Goal: Task Accomplishment & Management: Manage account settings

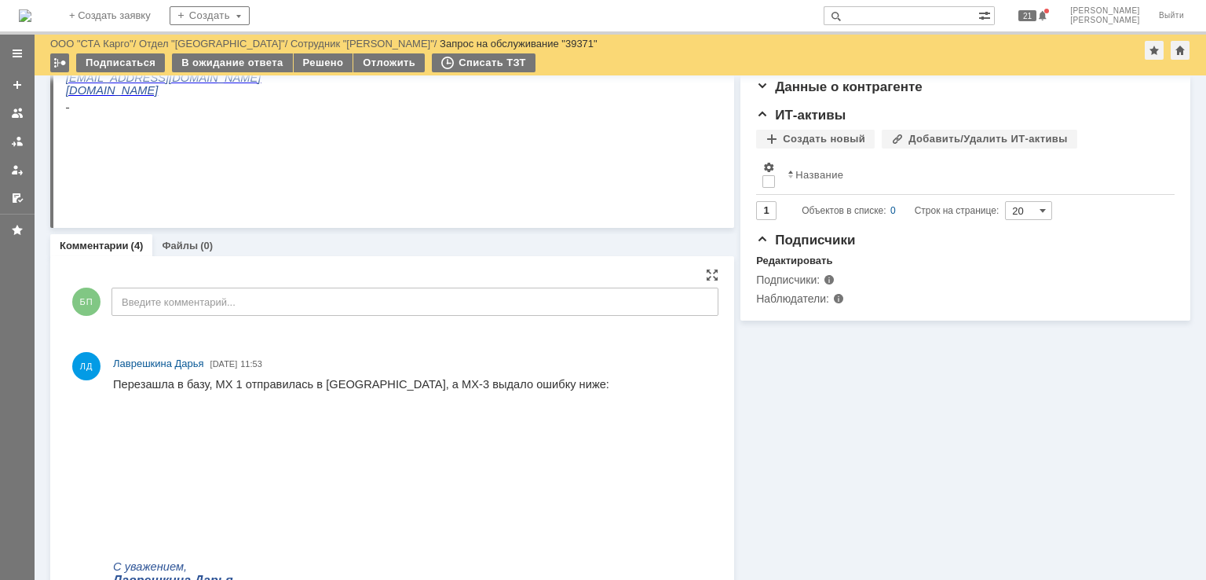
scroll to position [550, 0]
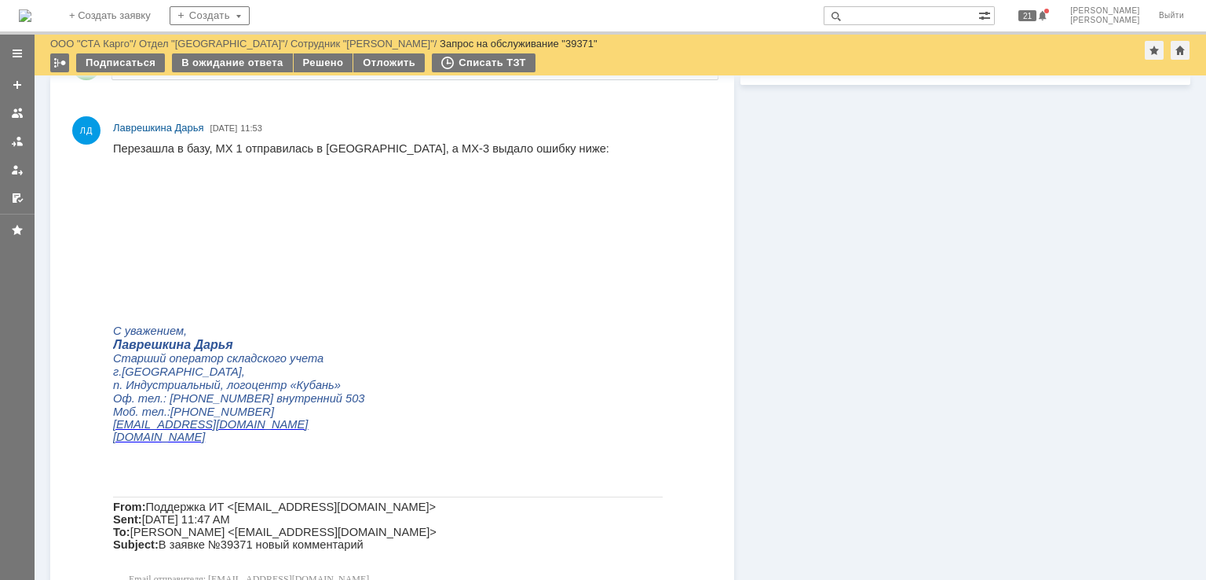
click at [295, 259] on img at bounding box center [251, 267] width 276 height 109
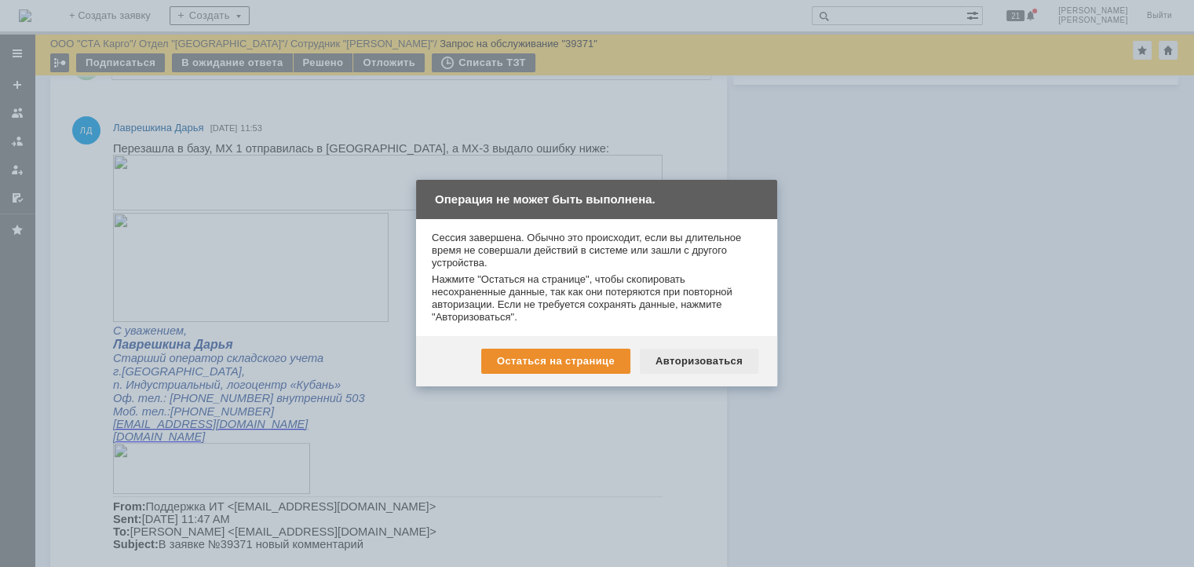
click at [741, 366] on div "Авторизоваться" at bounding box center [699, 361] width 119 height 25
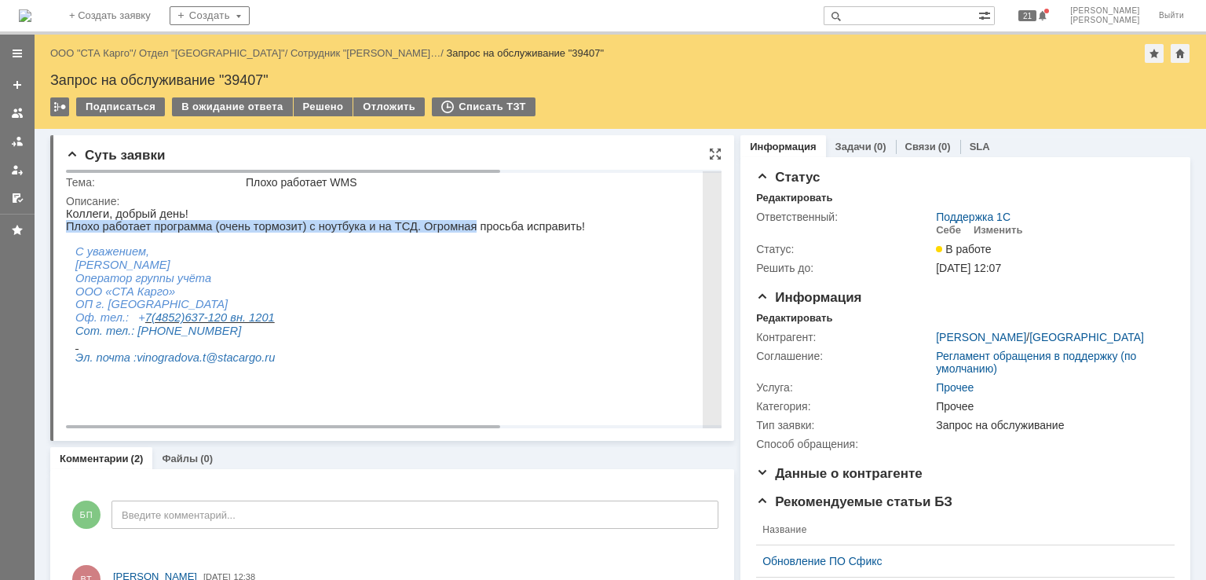
drag, startPoint x: 225, startPoint y: 221, endPoint x: 439, endPoint y: 225, distance: 213.6
click at [439, 225] on p "Плохо работает программа (очень тормозит) с ноутбука и на ТСД. Огромная просьба…" at bounding box center [558, 226] width 985 height 13
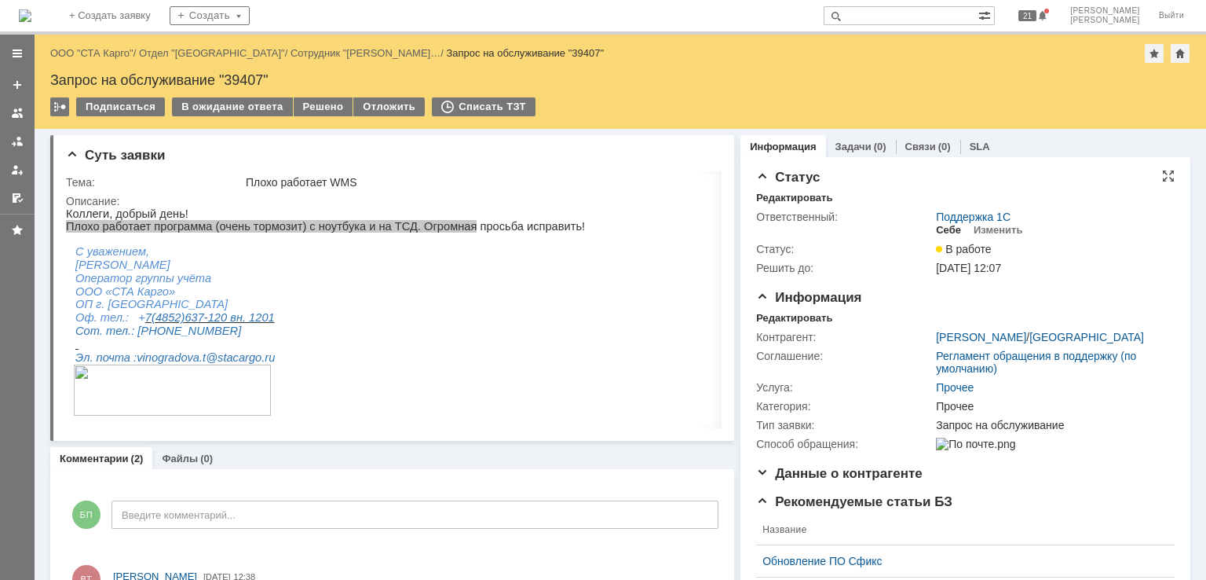
click at [938, 227] on div "Себе" at bounding box center [948, 230] width 25 height 13
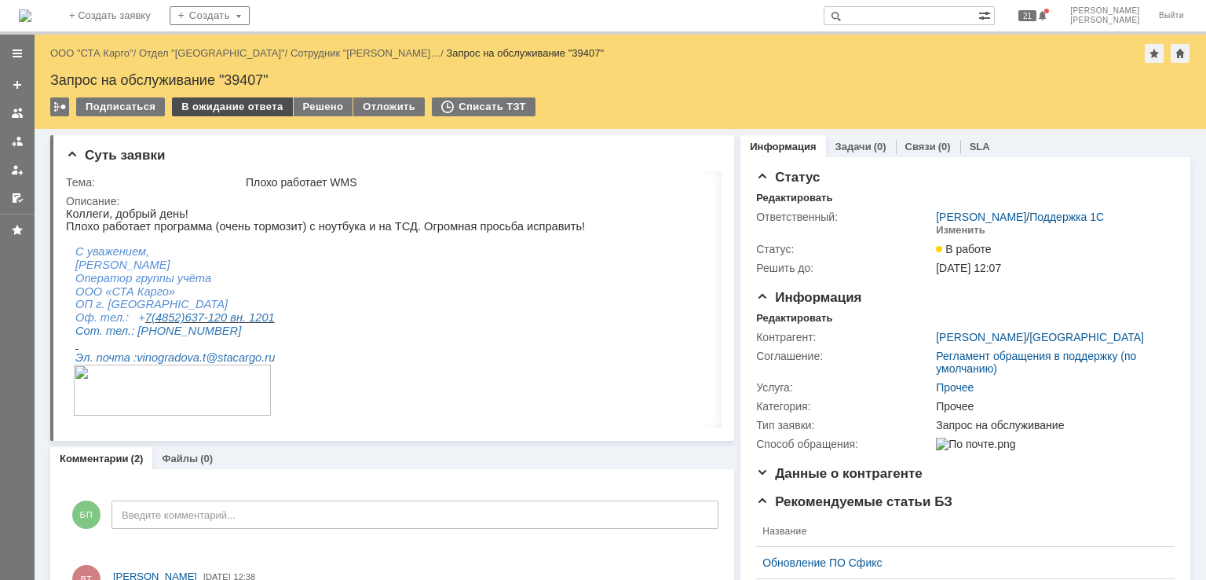
click at [248, 101] on div "В ожидание ответа" at bounding box center [232, 106] width 120 height 19
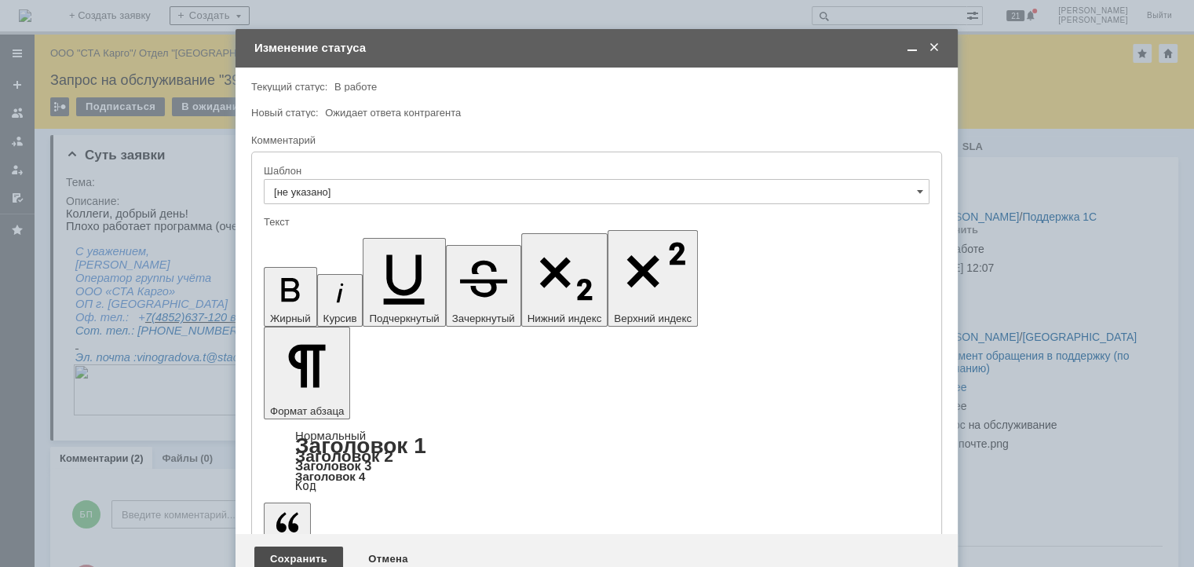
click at [327, 547] on div "Сохранить" at bounding box center [298, 559] width 89 height 25
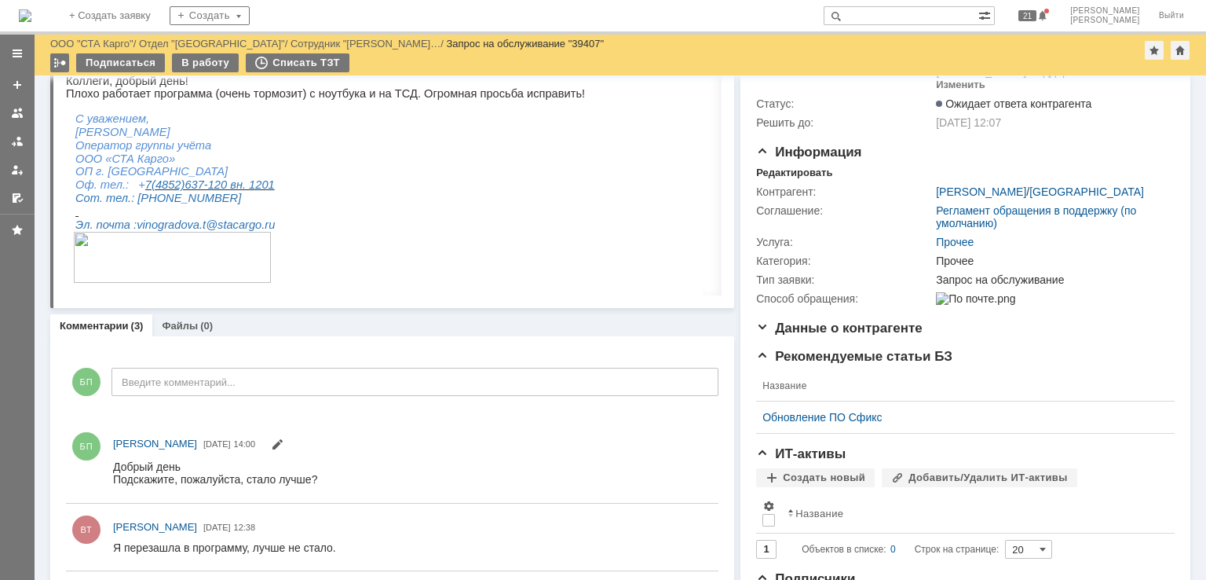
scroll to position [157, 0]
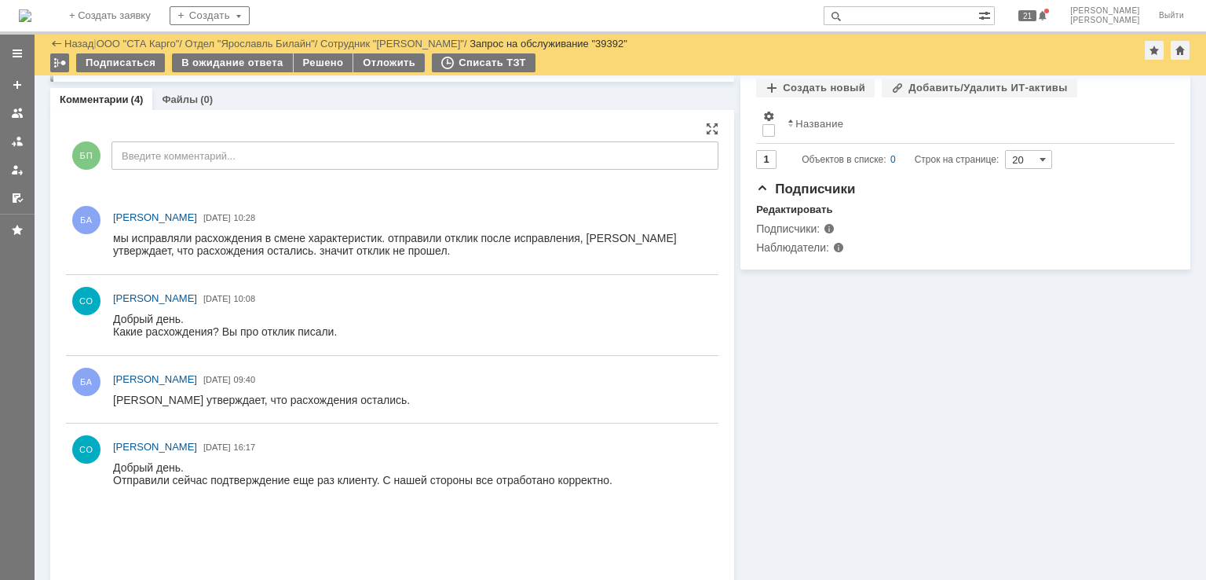
scroll to position [388, 0]
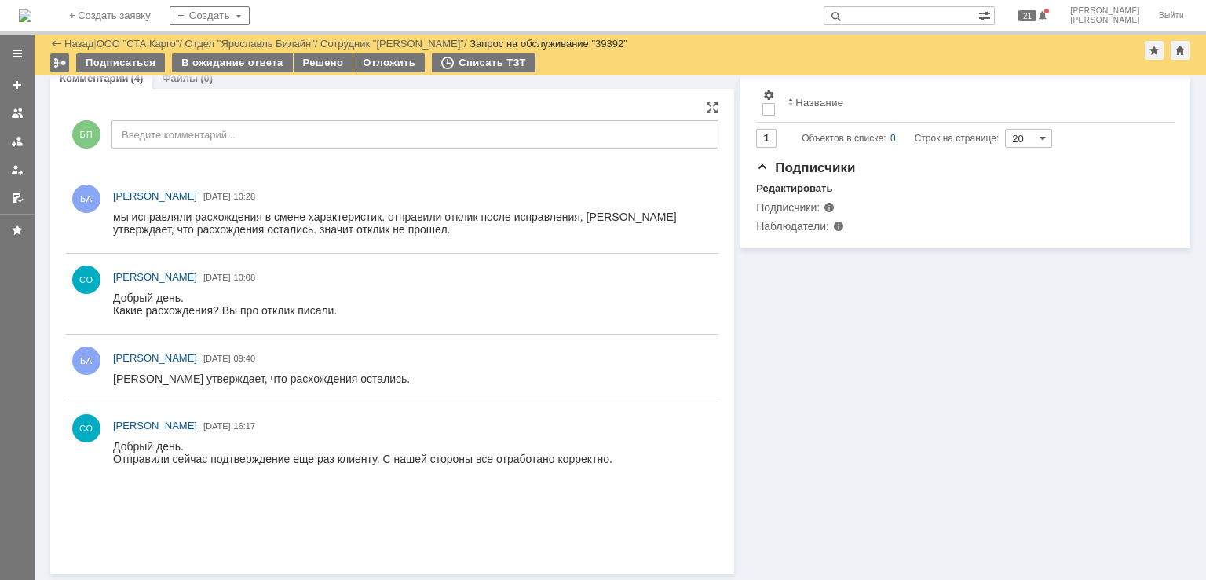
click at [400, 498] on img at bounding box center [388, 503] width 551 height 76
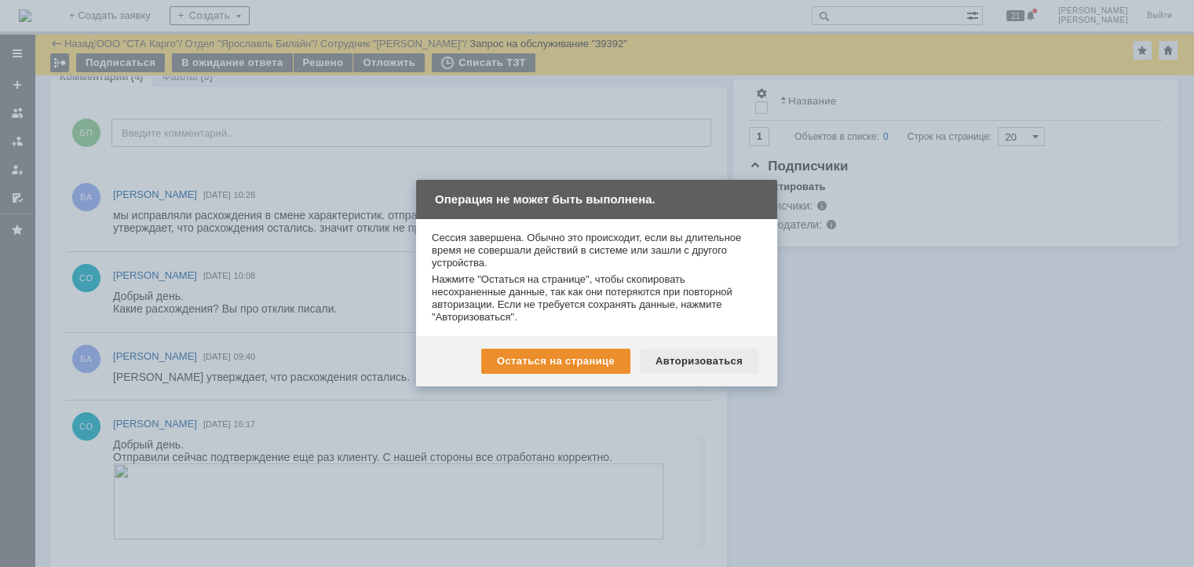
click at [712, 360] on div "Авторизоваться" at bounding box center [699, 361] width 119 height 25
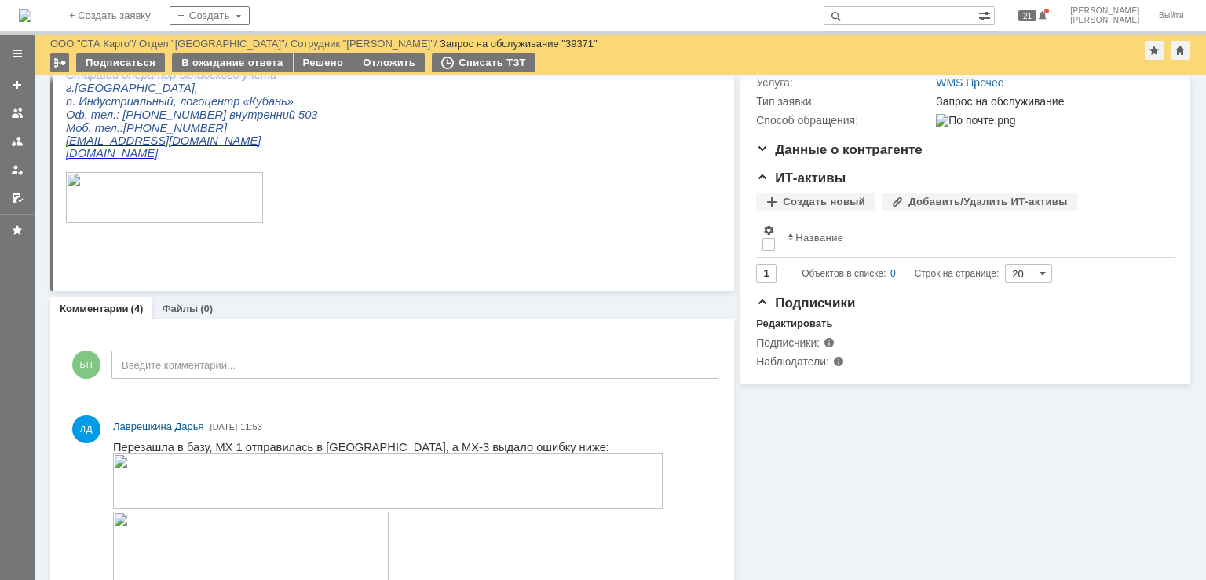
scroll to position [471, 0]
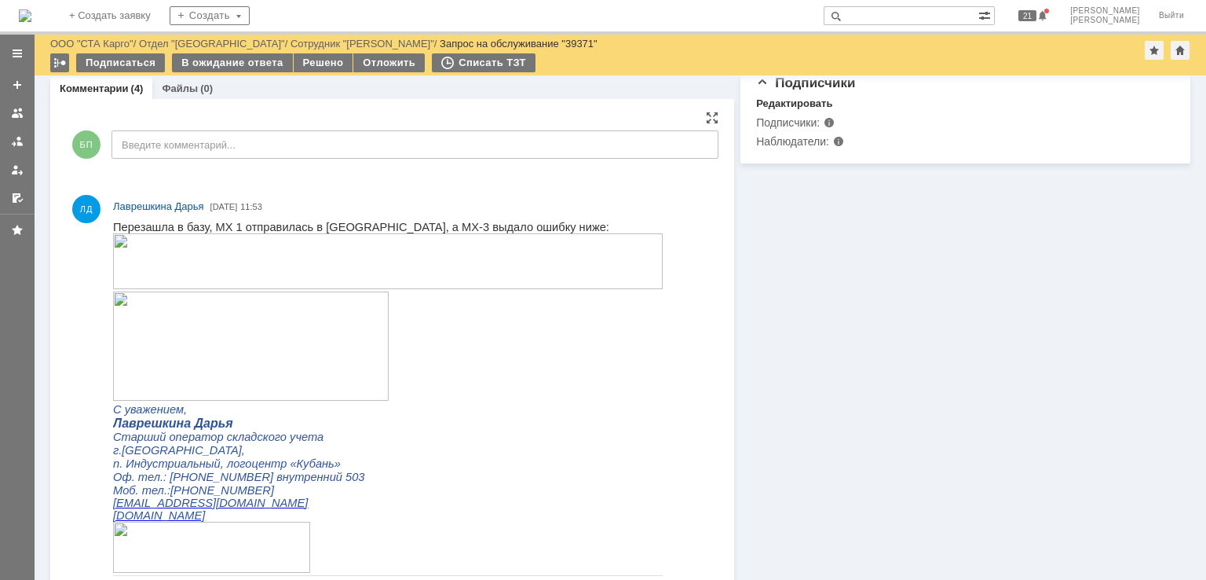
click at [270, 319] on img at bounding box center [251, 345] width 276 height 109
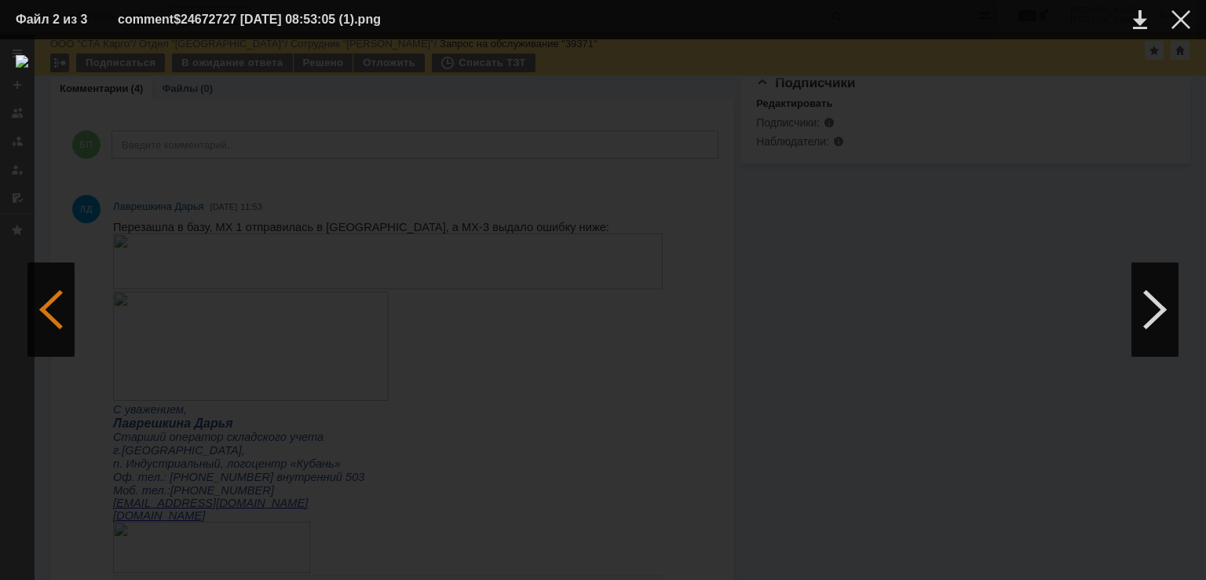
click at [42, 312] on div at bounding box center [50, 309] width 47 height 94
click at [1180, 16] on div at bounding box center [1181, 19] width 19 height 19
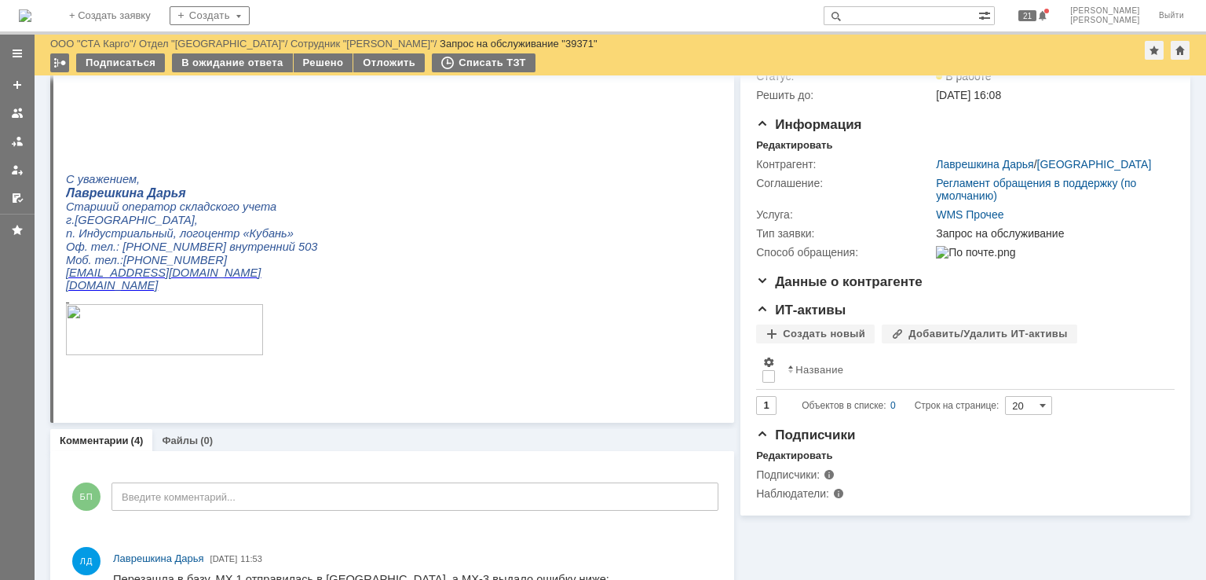
scroll to position [0, 0]
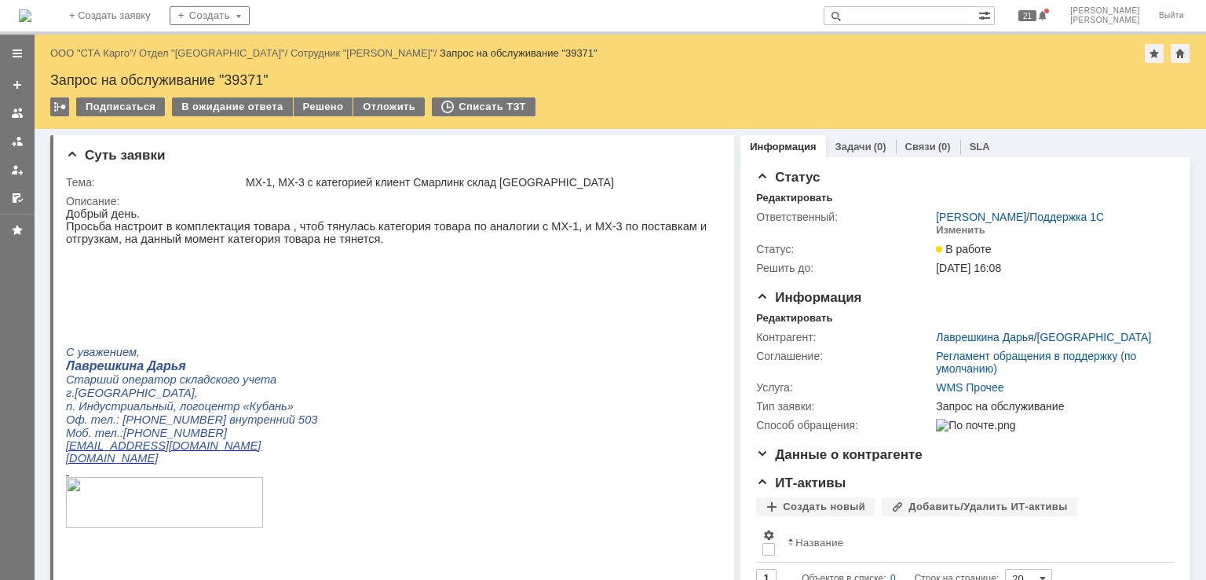
click at [249, 77] on div "Запрос на обслуживание "39371"" at bounding box center [620, 80] width 1140 height 16
copy div "39371"
click at [484, 346] on p at bounding box center [387, 339] width 642 height 13
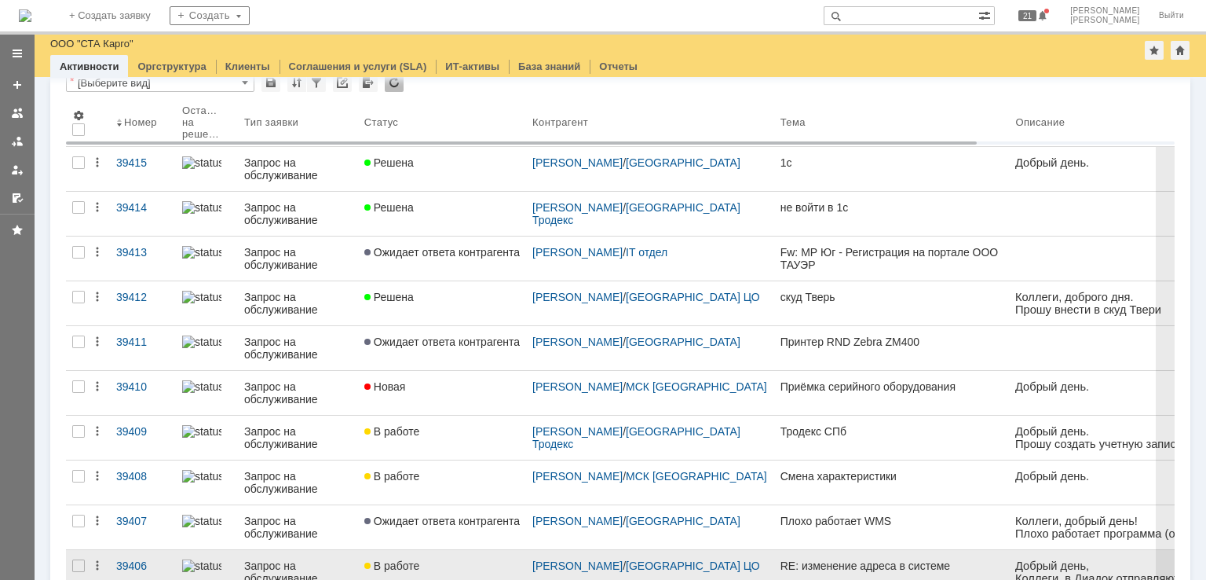
scroll to position [157, 0]
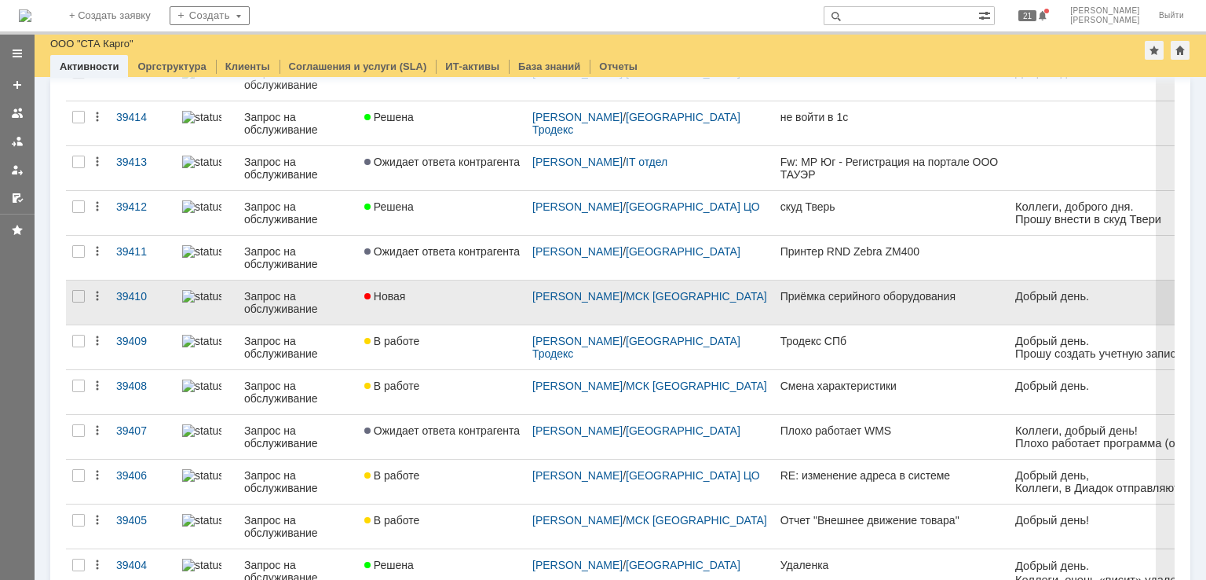
click at [452, 293] on div "Новая" at bounding box center [441, 296] width 155 height 13
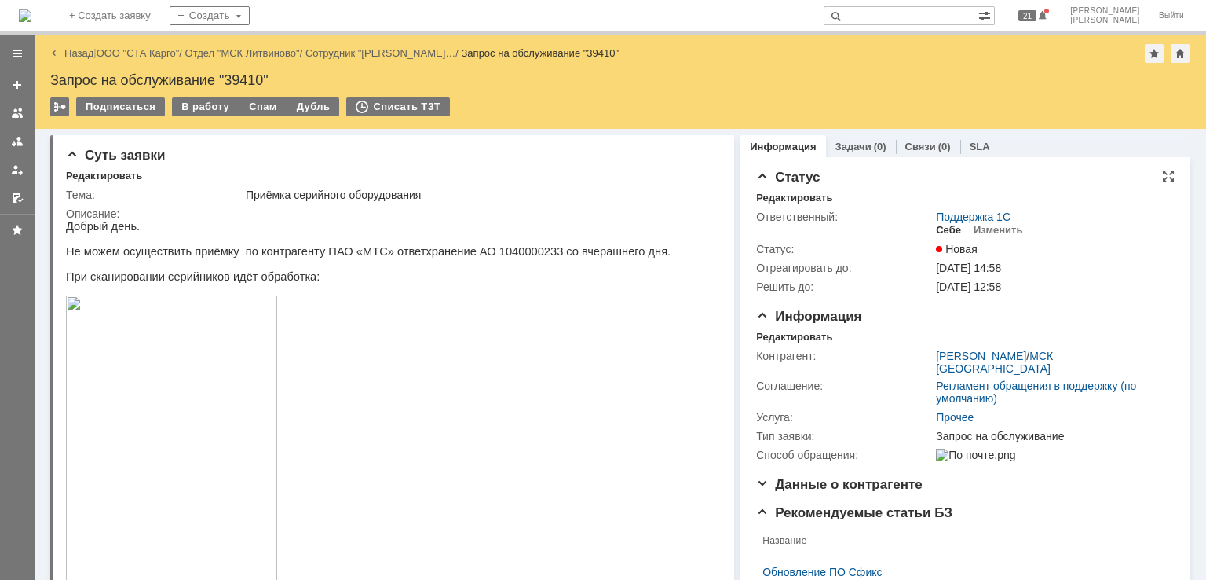
click at [936, 232] on div "Себе" at bounding box center [948, 230] width 25 height 13
click at [759, 336] on div "Редактировать" at bounding box center [794, 337] width 76 height 13
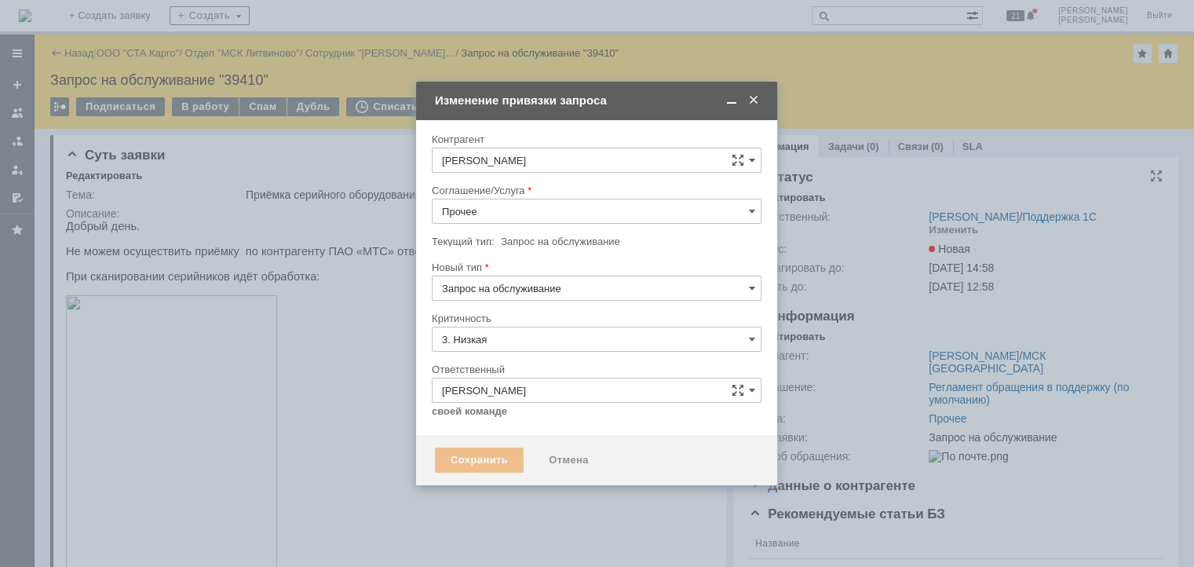
type input "[не указано]"
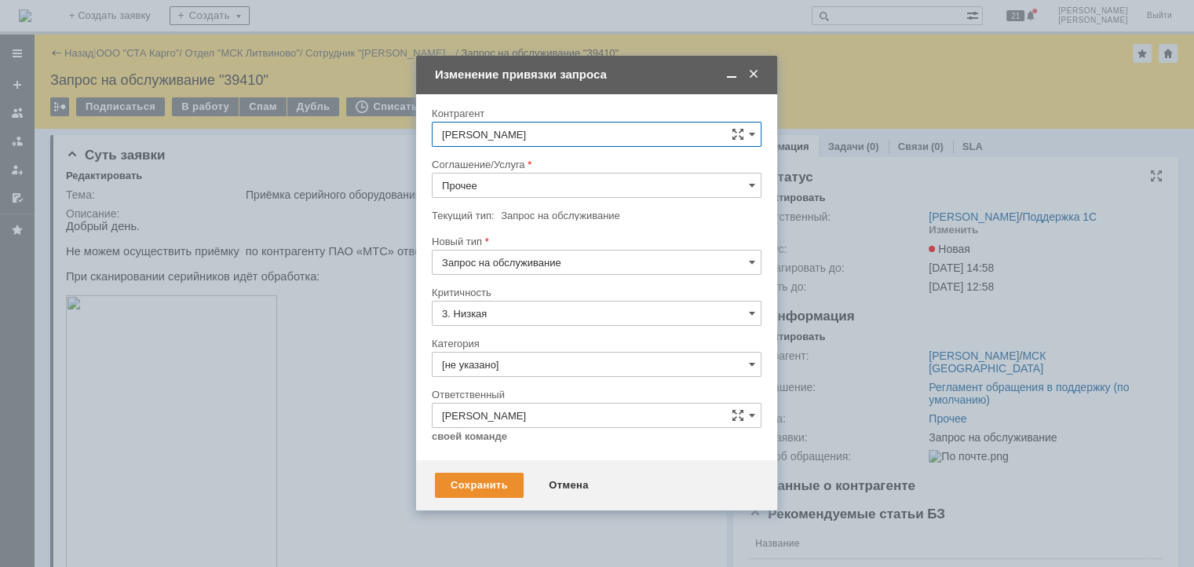
click at [578, 177] on input "Прочее" at bounding box center [597, 185] width 330 height 25
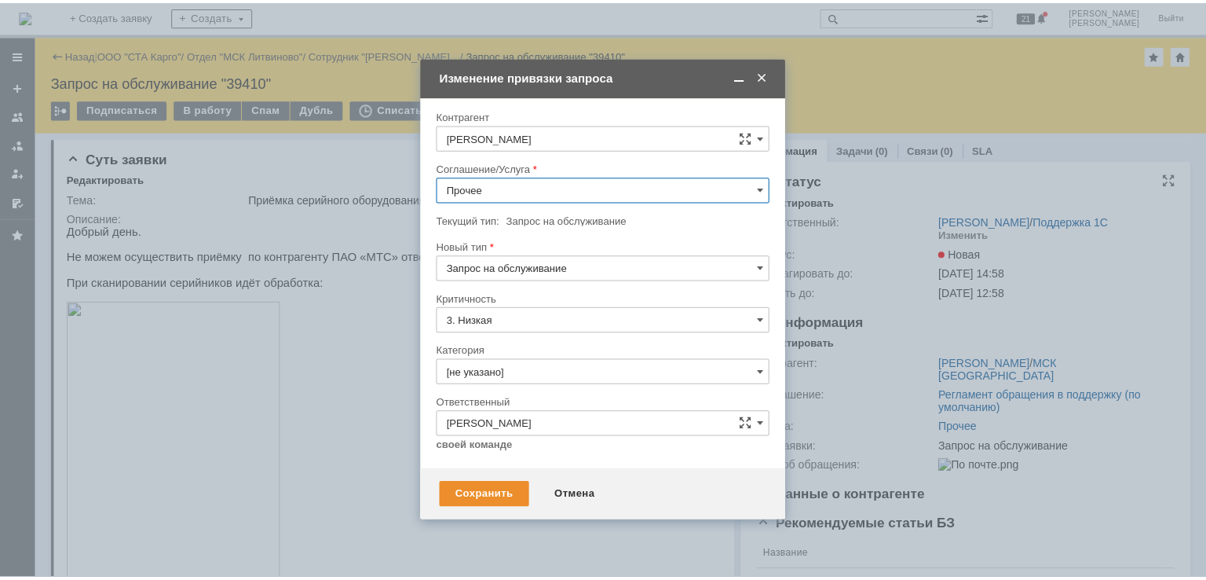
scroll to position [393, 0]
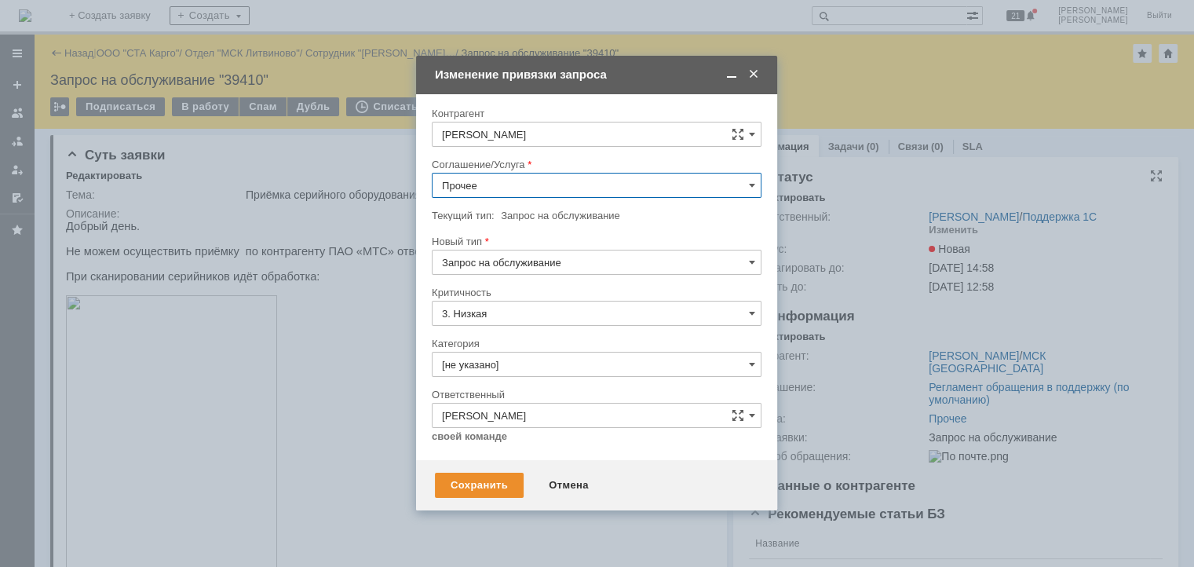
click at [540, 360] on span "WMS Приёмка ТСД" at bounding box center [596, 366] width 309 height 13
type input "WMS Приёмка ТСД"
click at [480, 494] on div "Сохранить" at bounding box center [479, 485] width 89 height 25
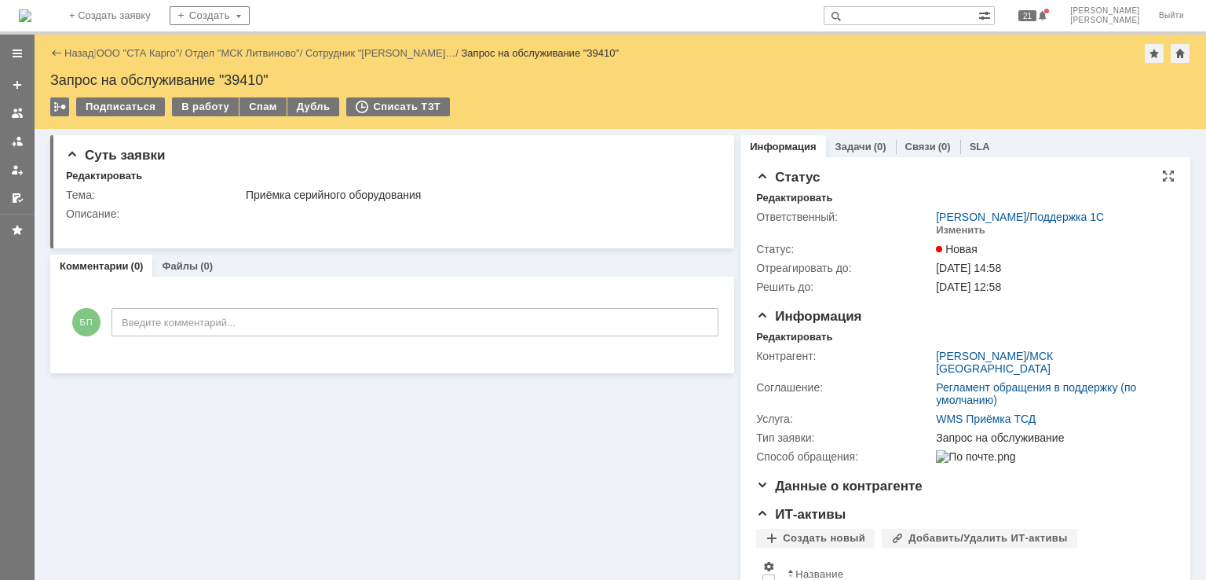
scroll to position [0, 0]
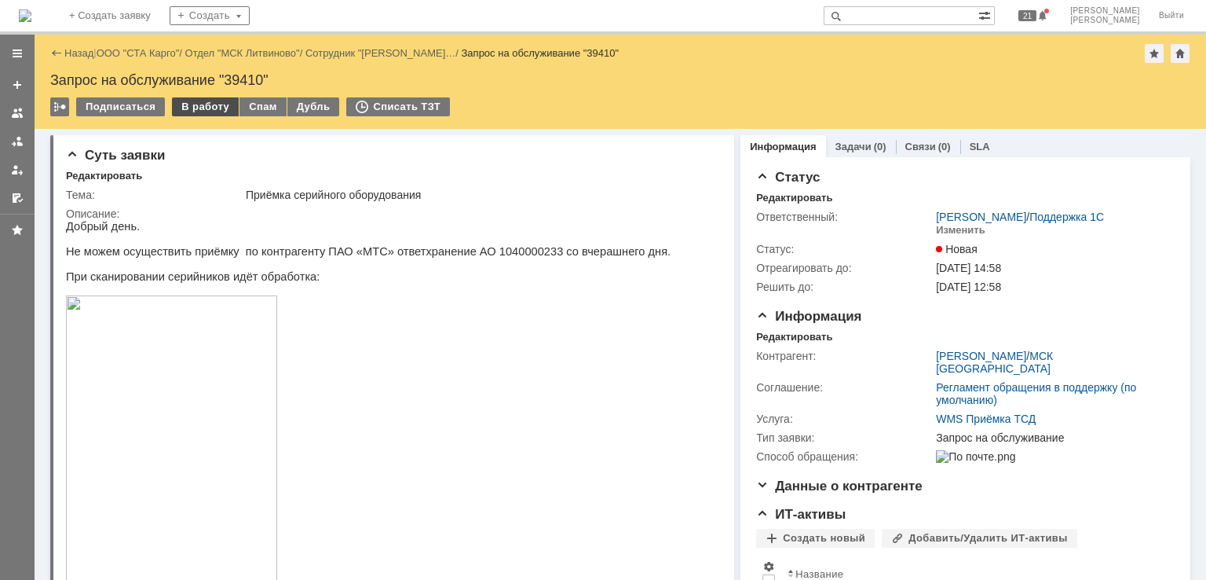
click at [206, 110] on div "В работу" at bounding box center [205, 106] width 67 height 19
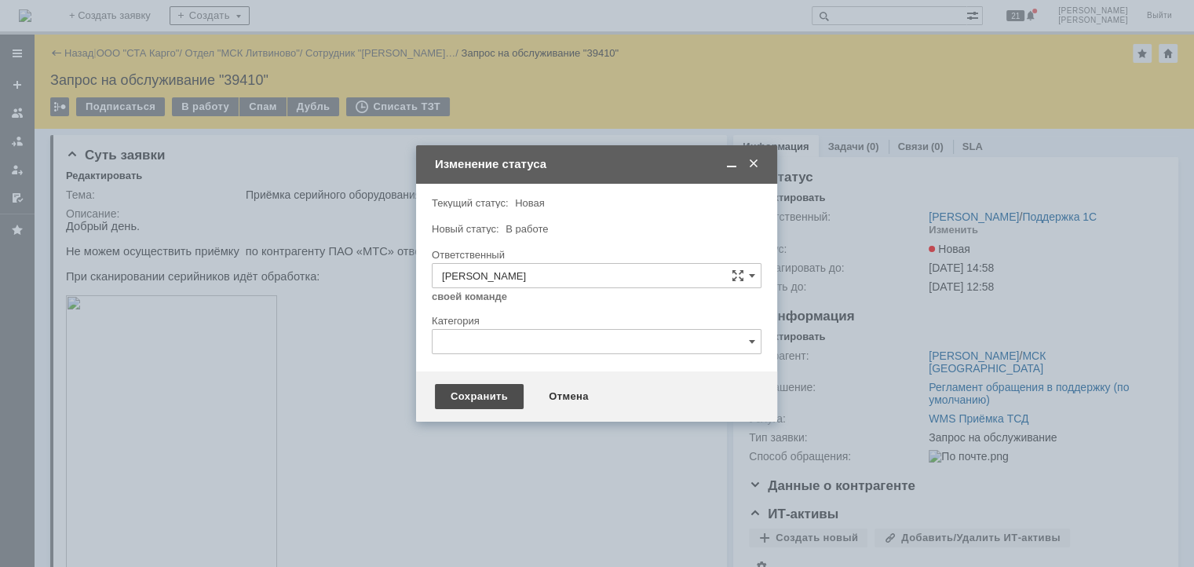
click at [457, 387] on div "Сохранить" at bounding box center [479, 396] width 89 height 25
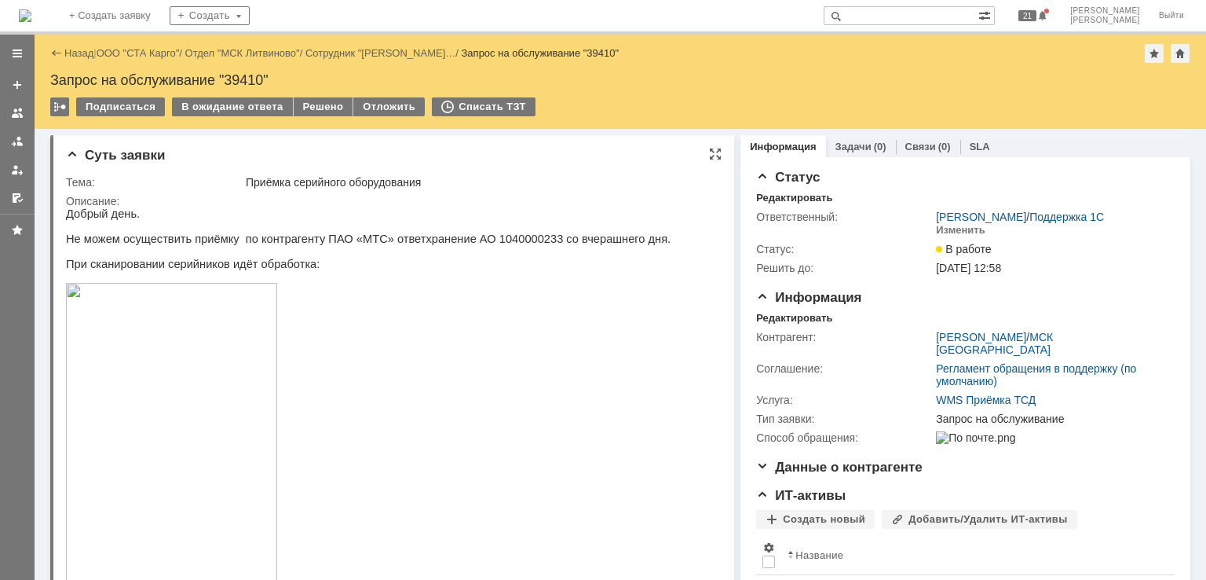
drag, startPoint x: 327, startPoint y: 310, endPoint x: 462, endPoint y: 225, distance: 159.5
drag, startPoint x: 518, startPoint y: 242, endPoint x: 458, endPoint y: 241, distance: 59.7
click at [458, 241] on p "Не можем осуществить приёмку по контрагенту ПАО «МТС» ответхранение АО 10400002…" at bounding box center [368, 238] width 605 height 13
copy p "1040000233"
click at [209, 108] on div "В ожидание ответа" at bounding box center [232, 106] width 120 height 19
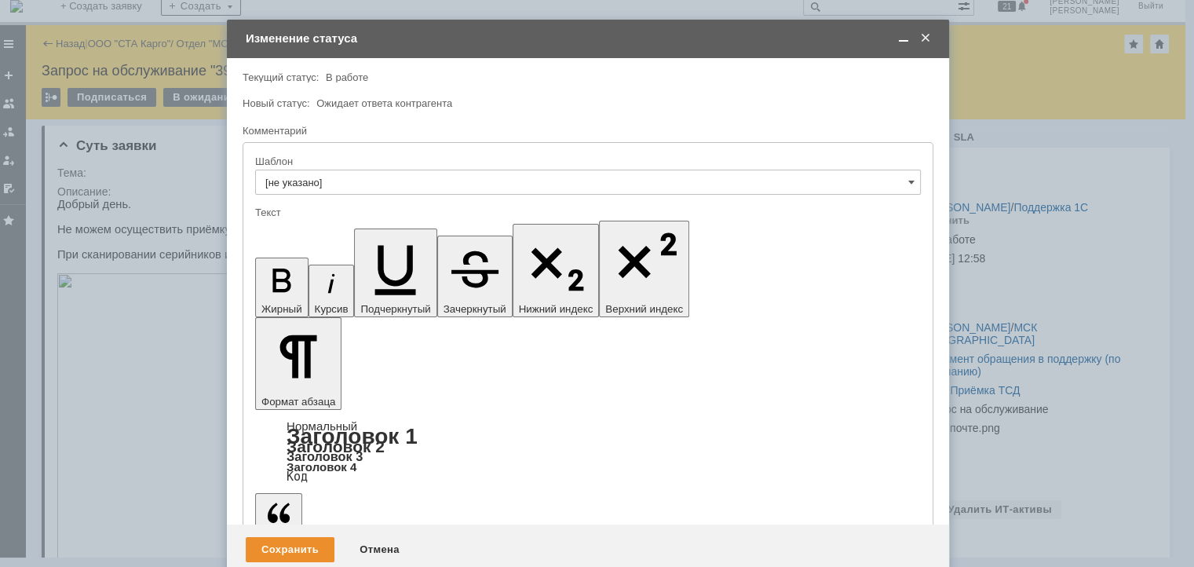
scroll to position [13, 12]
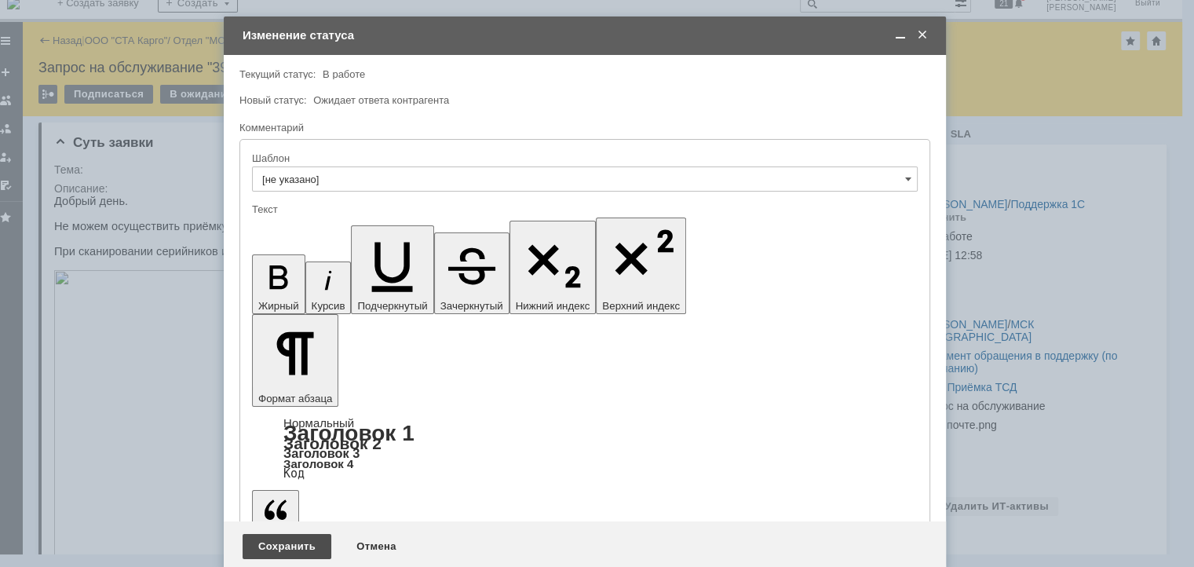
click at [290, 534] on div "Сохранить" at bounding box center [287, 546] width 89 height 25
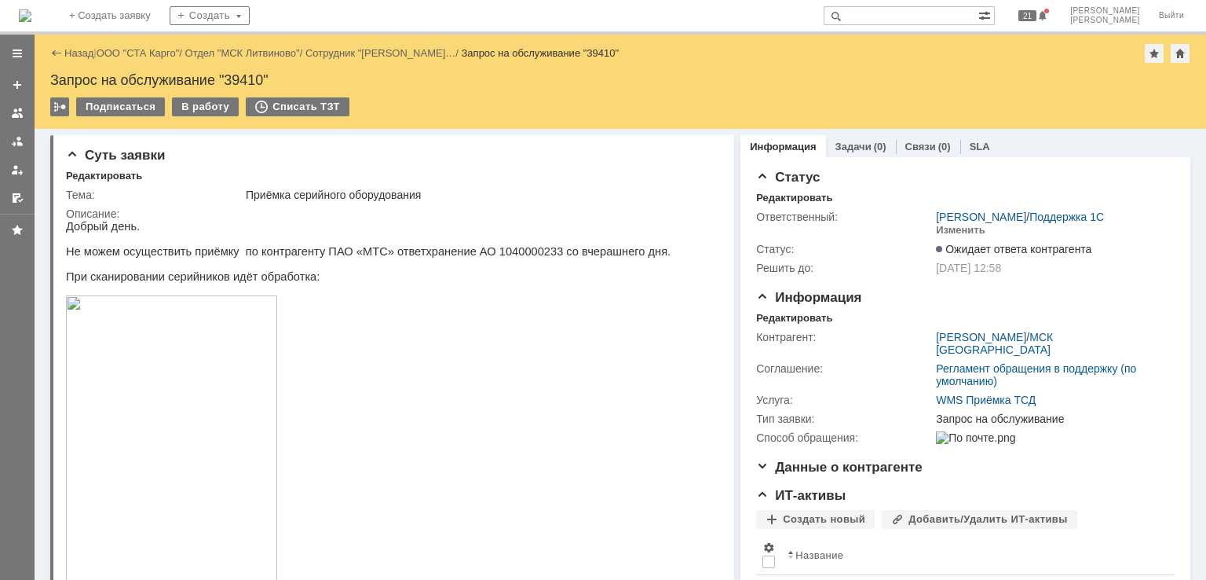
scroll to position [0, 0]
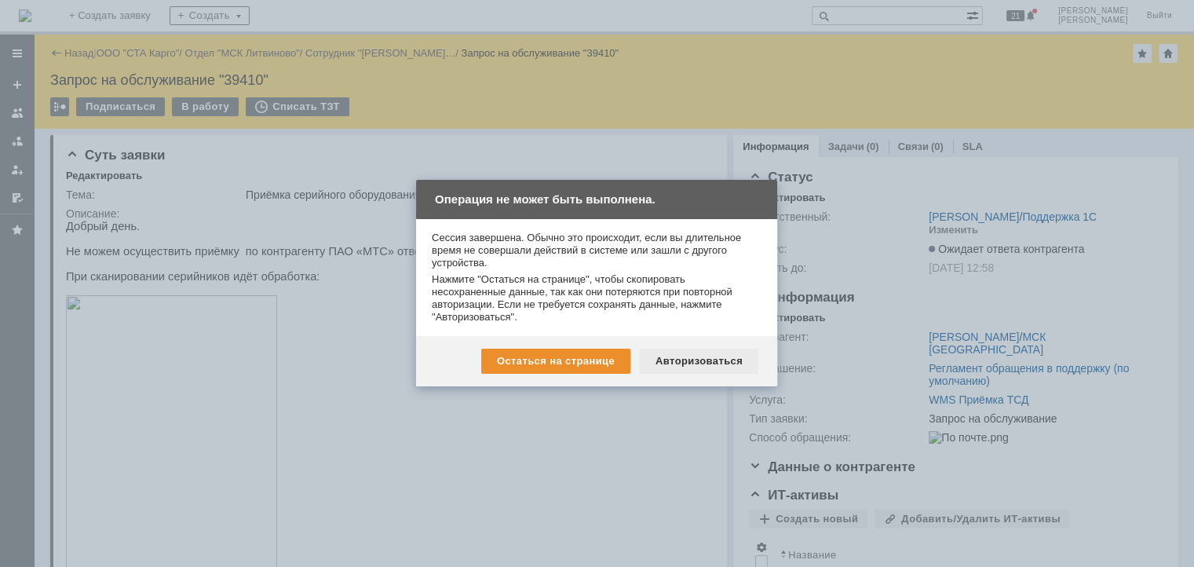
click at [694, 360] on div "Авторизоваться" at bounding box center [699, 361] width 119 height 25
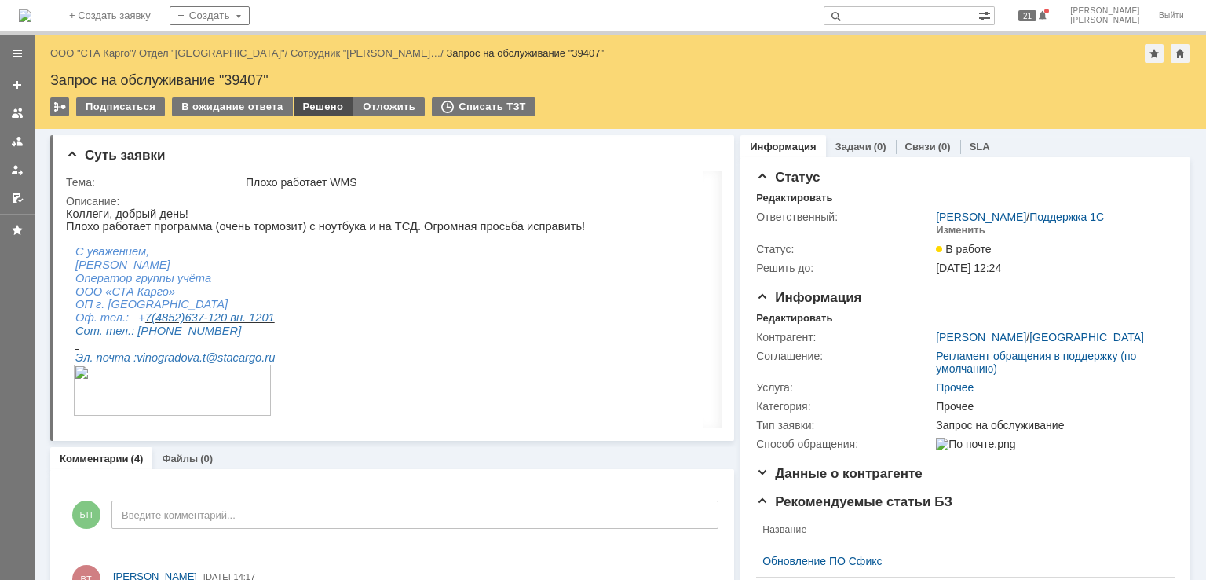
click at [309, 107] on div "Решено" at bounding box center [324, 106] width 60 height 19
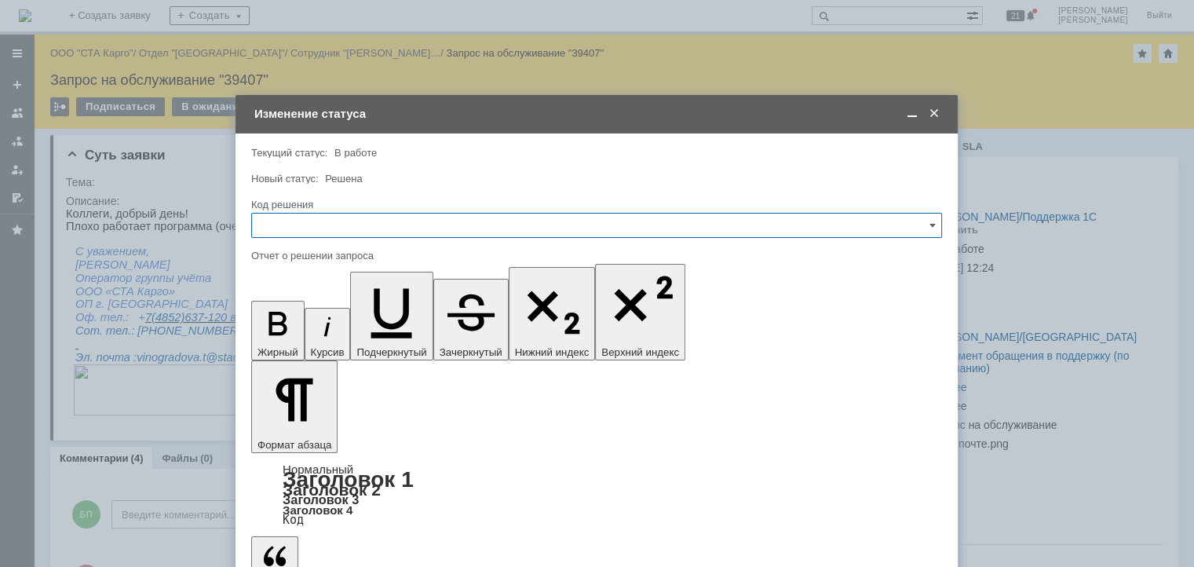
click at [320, 232] on input "text" at bounding box center [596, 225] width 691 height 25
drag, startPoint x: 314, startPoint y: 428, endPoint x: 325, endPoint y: 404, distance: 26.7
click at [314, 426] on div "Решено" at bounding box center [597, 435] width 690 height 25
type input "Решено"
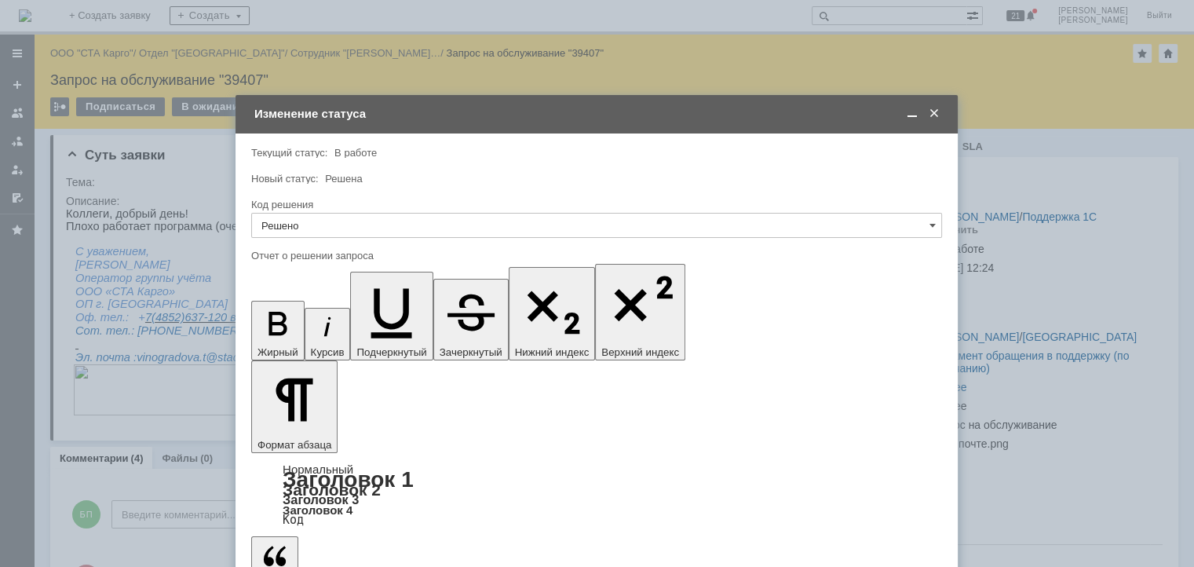
drag, startPoint x: 310, startPoint y: 441, endPoint x: 869, endPoint y: -46, distance: 740.9
click at [869, 0] on html "Идет загрузка, пожалуйста, подождите. На домашнюю + Создать заявку Создать 21 Б…" at bounding box center [597, 283] width 1194 height 567
